Goal: Check status

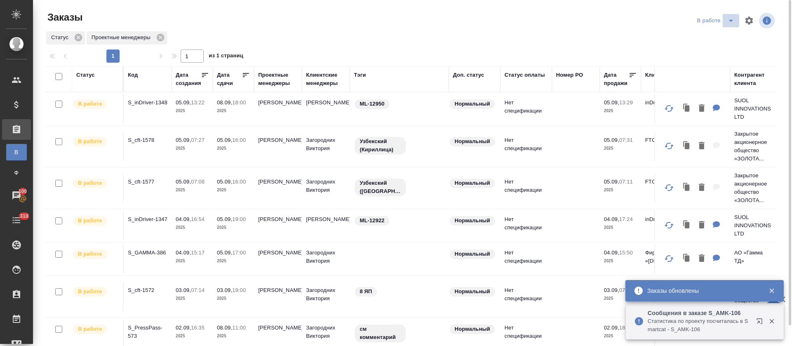
click at [729, 21] on icon "split button" at bounding box center [731, 21] width 10 height 10
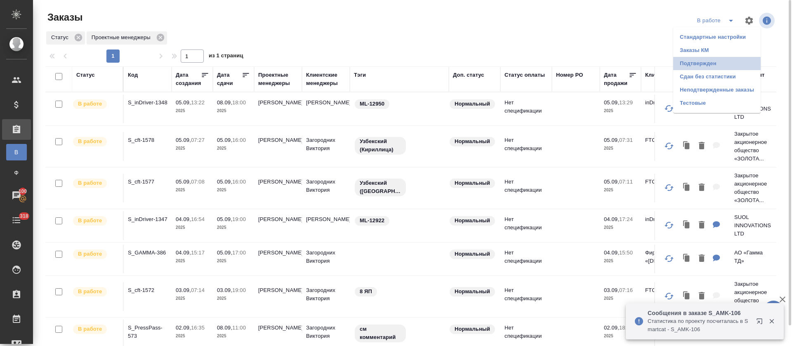
click at [712, 64] on li "Подтвержден" at bounding box center [716, 63] width 87 height 13
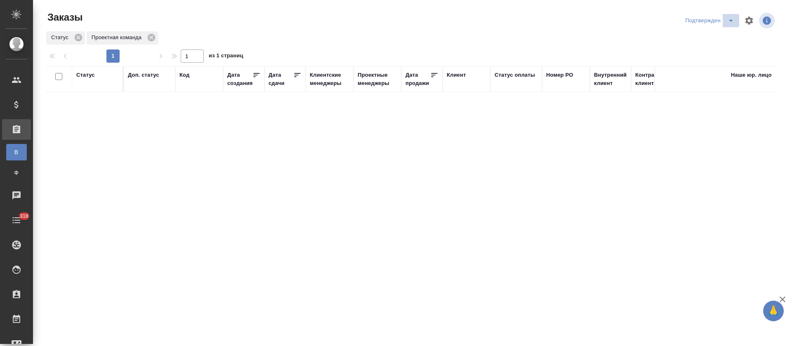
click at [726, 20] on icon "split button" at bounding box center [731, 21] width 10 height 10
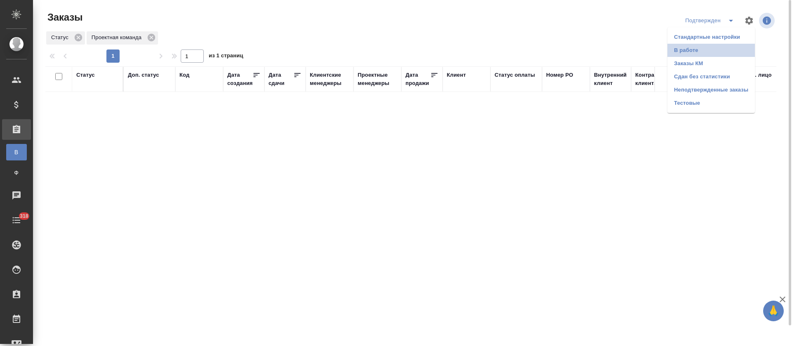
click at [727, 55] on li "В работе" at bounding box center [710, 50] width 87 height 13
